Goal: Communication & Community: Ask a question

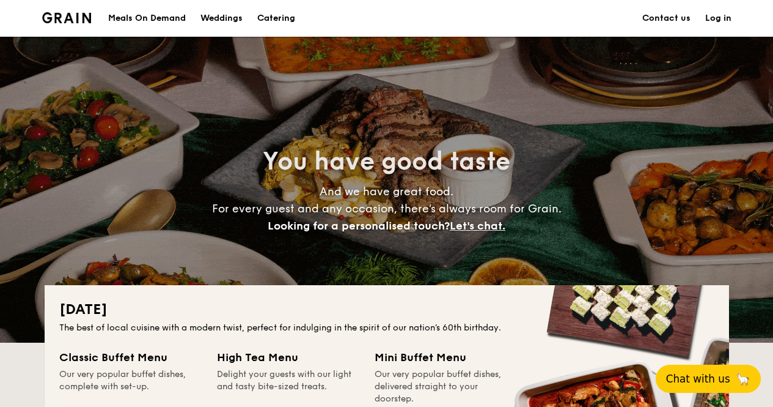
click at [691, 375] on span "Chat with us" at bounding box center [698, 378] width 64 height 12
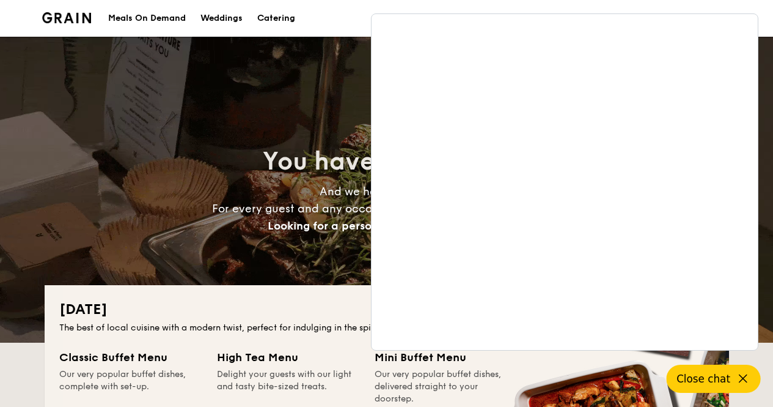
click at [192, 106] on div "You have good taste And we have great food. For every guest and any occasion, t…" at bounding box center [387, 190] width 685 height 306
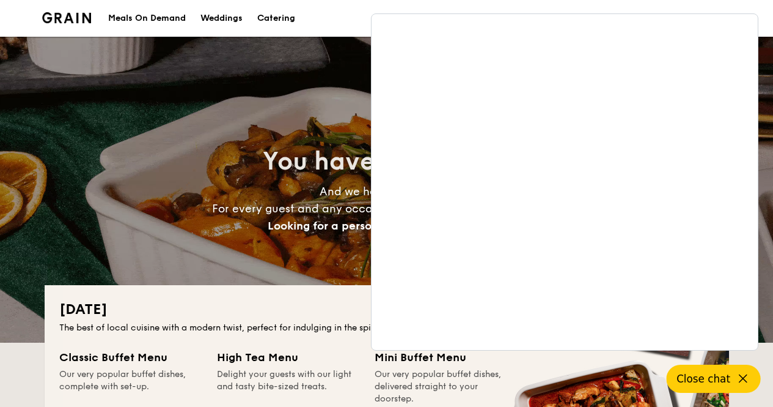
click at [326, 84] on div "You have good taste And we have great food. For every guest and any occasion, t…" at bounding box center [387, 190] width 685 height 306
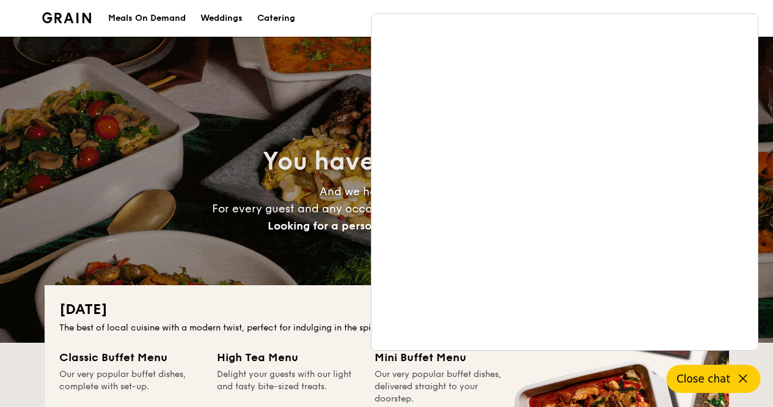
drag, startPoint x: 300, startPoint y: 81, endPoint x: 298, endPoint y: 92, distance: 11.1
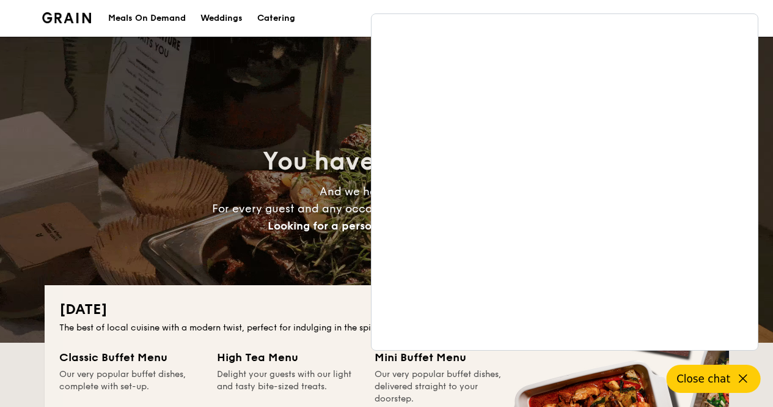
click at [300, 93] on div "You have good taste And we have great food. For every guest and any occasion, t…" at bounding box center [387, 190] width 685 height 306
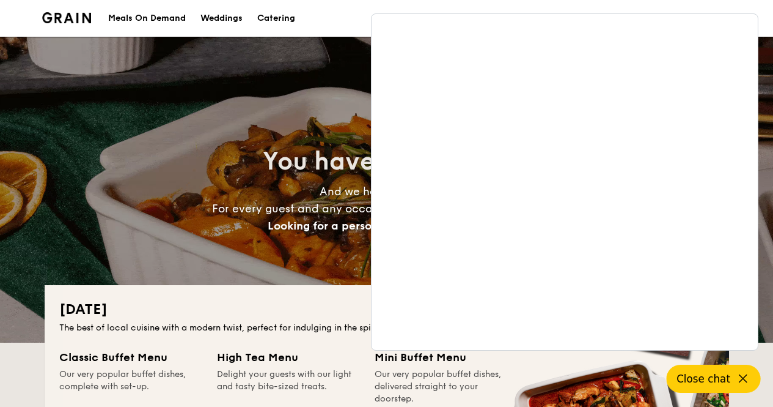
click at [250, 308] on h2 "National Day" at bounding box center [386, 310] width 655 height 20
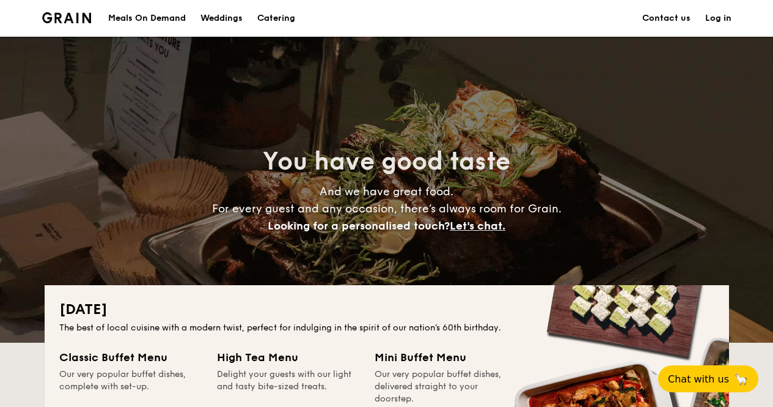
click at [150, 16] on div "Meals On Demand" at bounding box center [147, 18] width 78 height 37
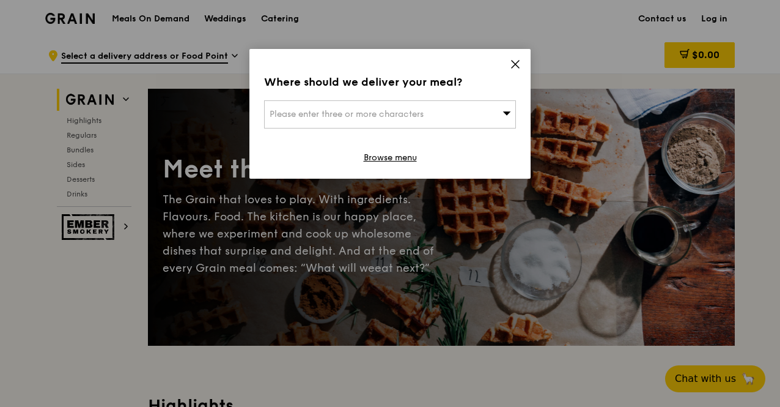
click at [389, 108] on div "Please enter three or more characters" at bounding box center [390, 114] width 252 height 28
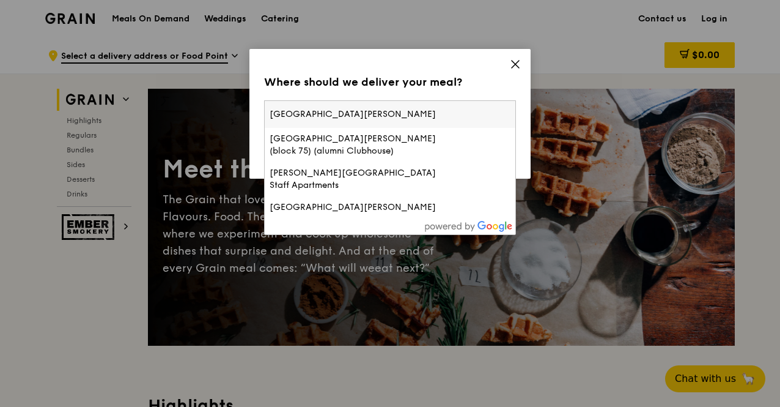
type input "Ngee Ann Polytechnic Blk 1"
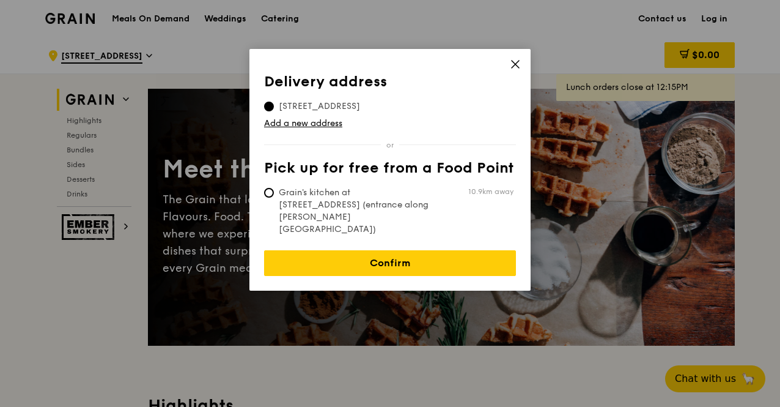
click at [303, 107] on span "535B Clementi Road, 599492" at bounding box center [319, 106] width 111 height 12
click at [274, 107] on input "535B Clementi Road, 599492" at bounding box center [269, 106] width 10 height 10
click at [518, 63] on icon at bounding box center [515, 64] width 11 height 11
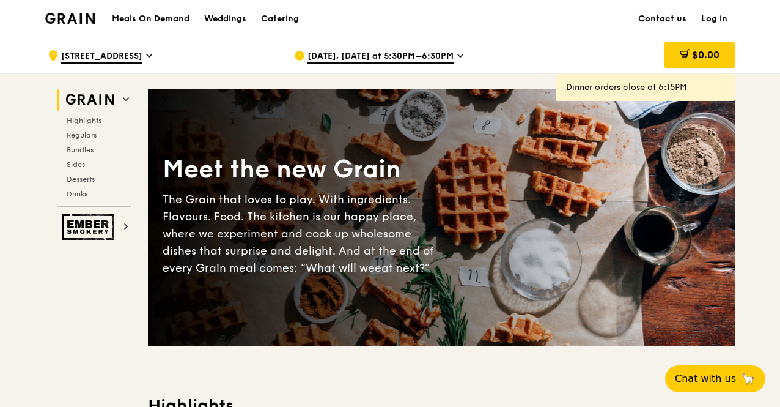
click at [657, 15] on link "Contact us" at bounding box center [662, 19] width 63 height 37
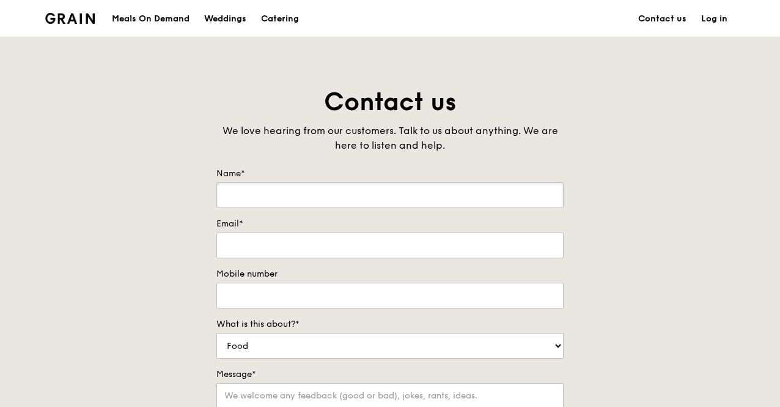
click at [370, 186] on input "Name*" at bounding box center [389, 195] width 347 height 26
type input "Prema"
click at [286, 243] on input "Email*" at bounding box center [389, 245] width 347 height 26
click at [392, 263] on form "Name* Prema Email* prema_v@np.edu.sg Mobile number What is this about?* Food Se…" at bounding box center [389, 353] width 347 height 373
type input "[EMAIL_ADDRESS][DOMAIN_NAME]"
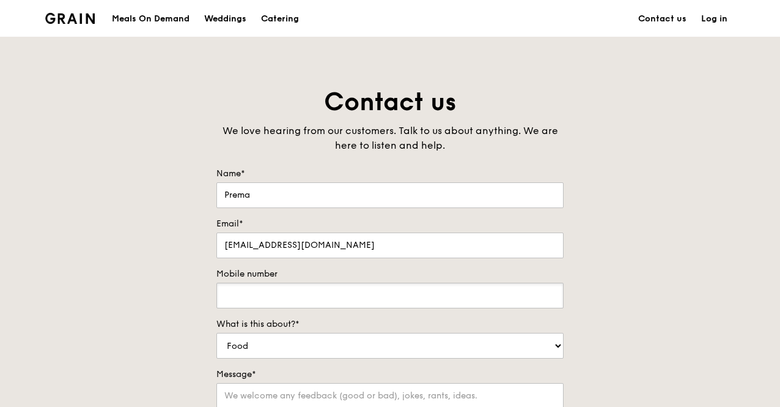
click at [380, 289] on input "Mobile number" at bounding box center [389, 295] width 347 height 26
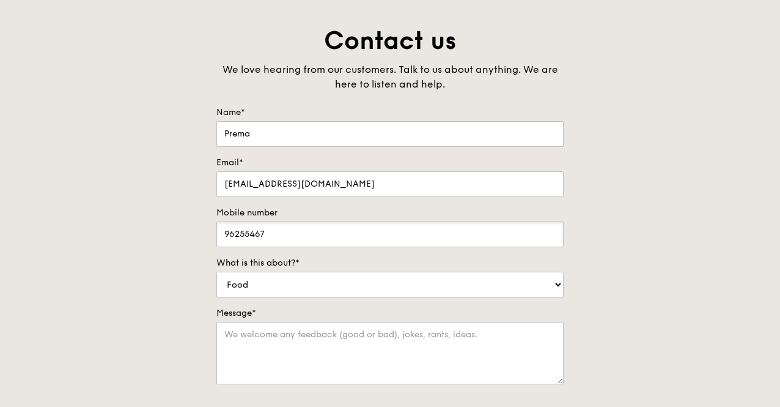
scroll to position [122, 0]
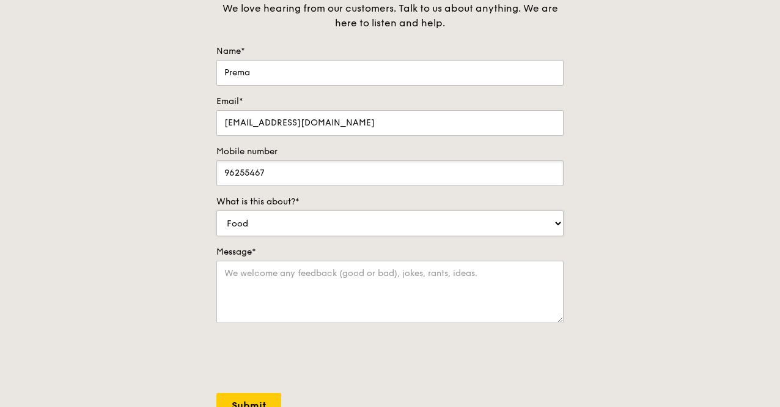
type input "96255467"
click at [396, 288] on textarea "Message*" at bounding box center [389, 291] width 347 height 62
select select "Catering"
click at [384, 281] on textarea "Message*" at bounding box center [389, 291] width 347 height 62
type textarea "Hi there, I am looking to cater"
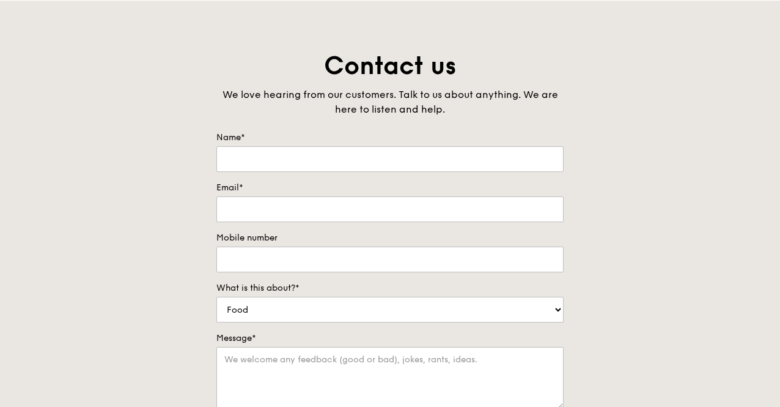
scroll to position [61, 0]
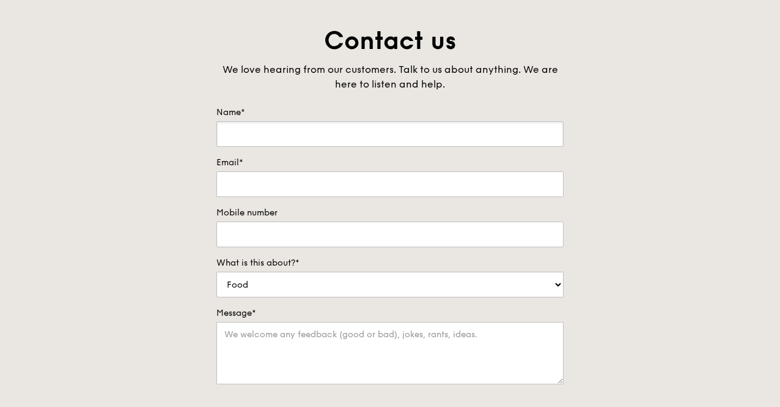
click at [323, 134] on input "Name*" at bounding box center [389, 134] width 347 height 26
type input "Prema"
click at [288, 185] on input "Email*" at bounding box center [389, 184] width 347 height 26
type input "[EMAIL_ADDRESS][DOMAIN_NAME]"
click at [265, 234] on input "Mobile number" at bounding box center [389, 234] width 347 height 26
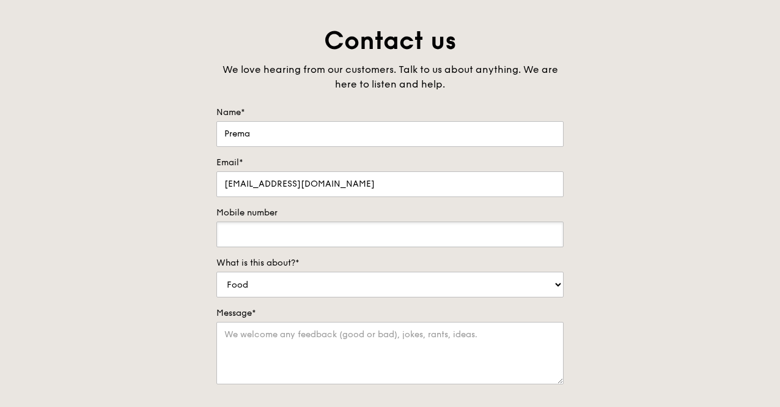
type input "96255467"
select select "Catering"
click at [329, 351] on textarea "Message*" at bounding box center [389, 353] width 347 height 62
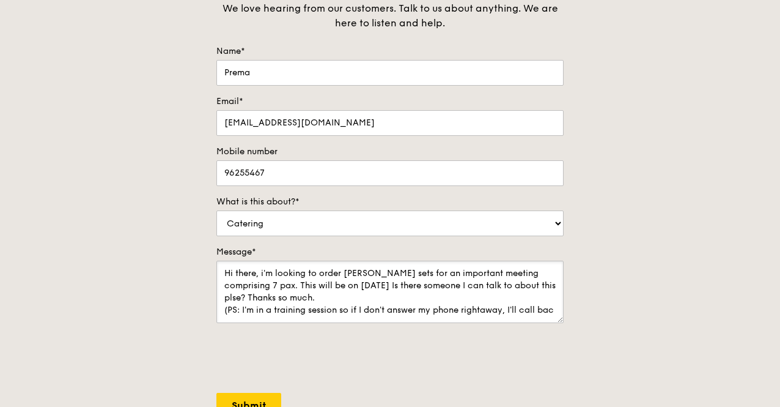
scroll to position [5, 0]
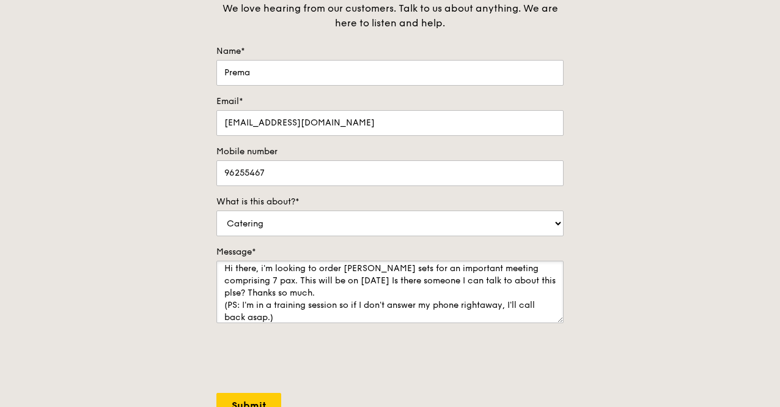
type textarea "Hi there, i'm looking to order [PERSON_NAME] sets for an important meeting comp…"
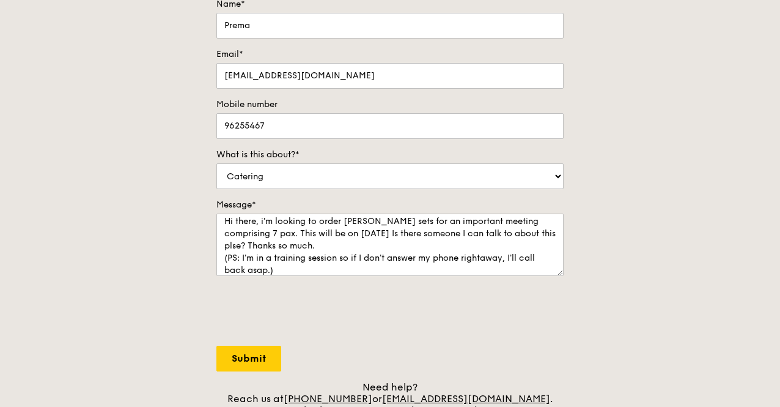
scroll to position [245, 0]
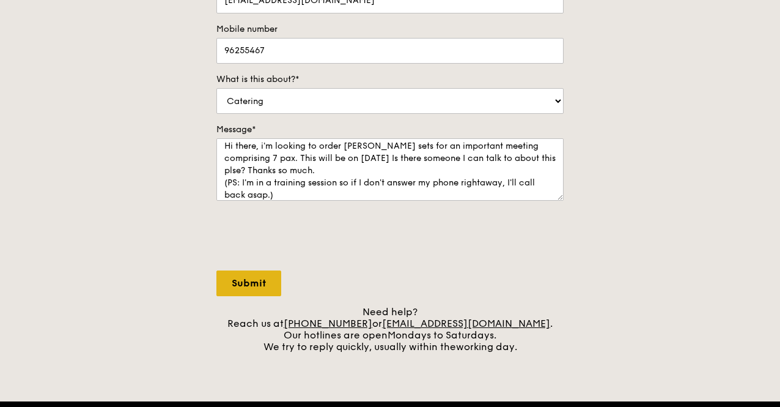
click at [248, 284] on input "Submit" at bounding box center [248, 283] width 65 height 26
select select "Food"
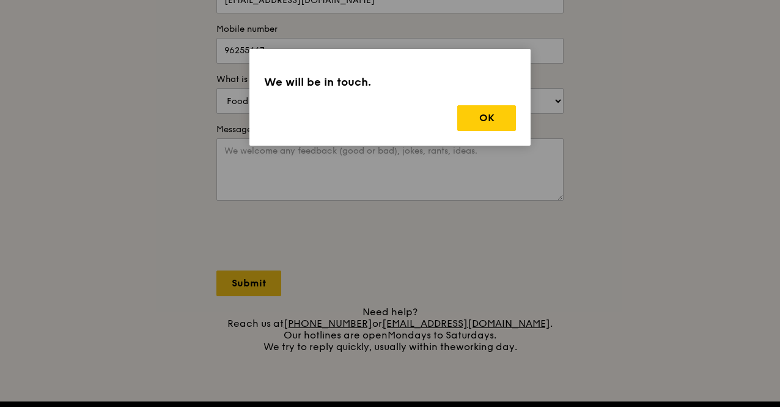
scroll to position [0, 0]
click at [488, 112] on button "OK" at bounding box center [486, 118] width 59 height 26
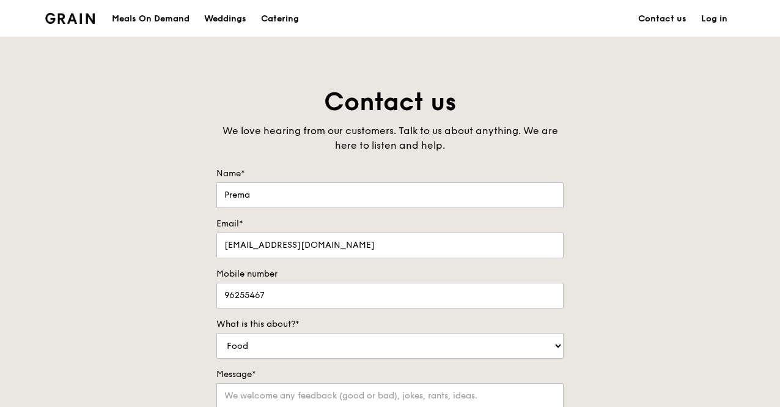
click at [150, 17] on div "Meals On Demand" at bounding box center [151, 19] width 78 height 37
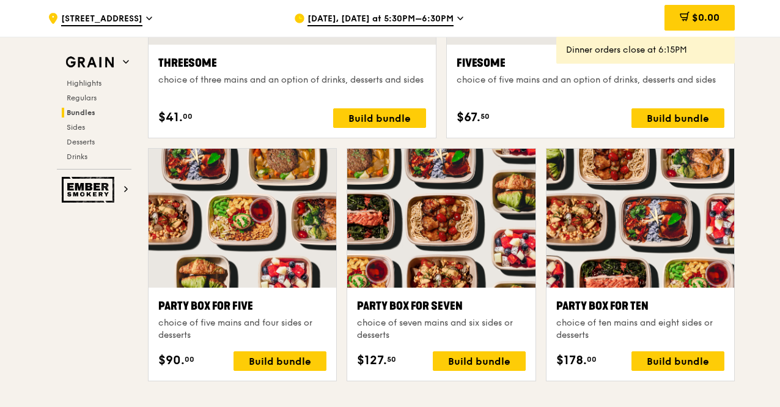
scroll to position [2323, 0]
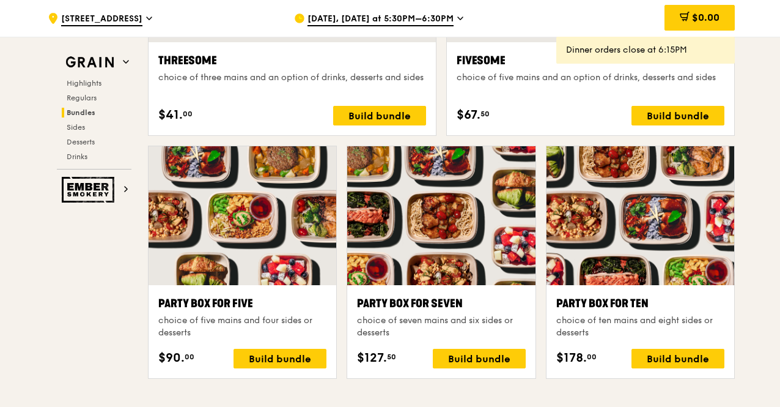
click at [774, 342] on div ".cls-1 { fill: none; stroke: #fff; stroke-linecap: round; stroke-linejoin: roun…" at bounding box center [390, 289] width 780 height 5150
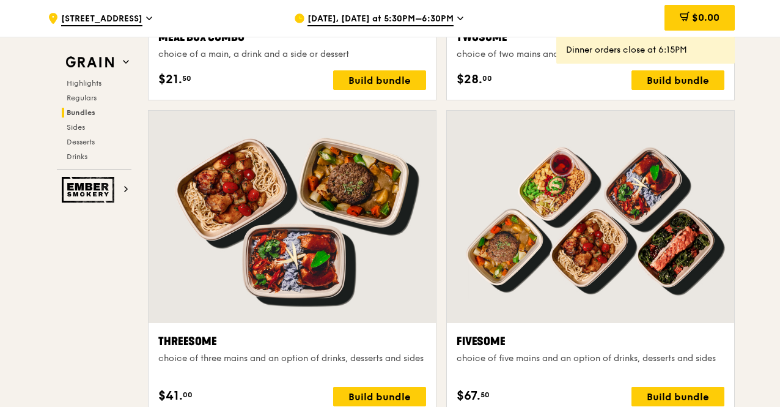
scroll to position [2017, 0]
